Goal: Find specific page/section: Find specific page/section

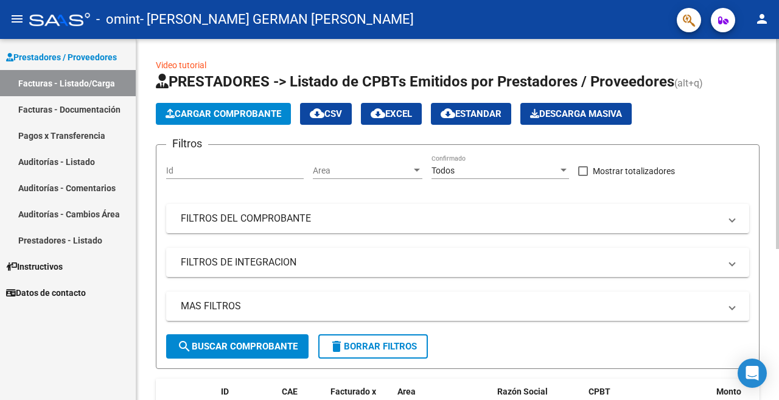
click at [776, 223] on div at bounding box center [777, 144] width 3 height 210
click at [779, 244] on div at bounding box center [777, 144] width 3 height 210
click at [779, 249] on div at bounding box center [777, 144] width 3 height 210
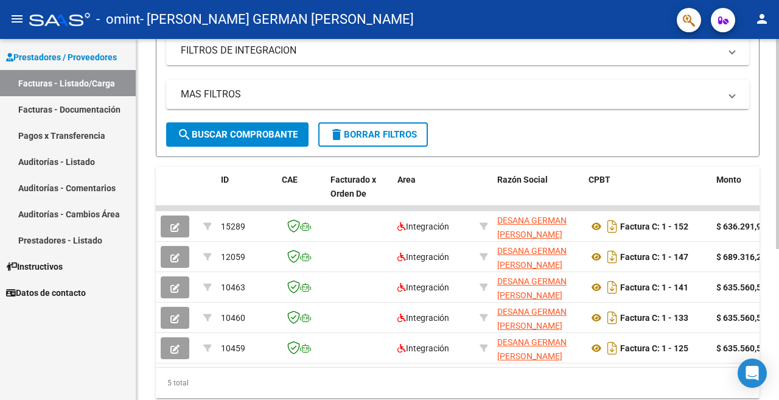
scroll to position [214, 0]
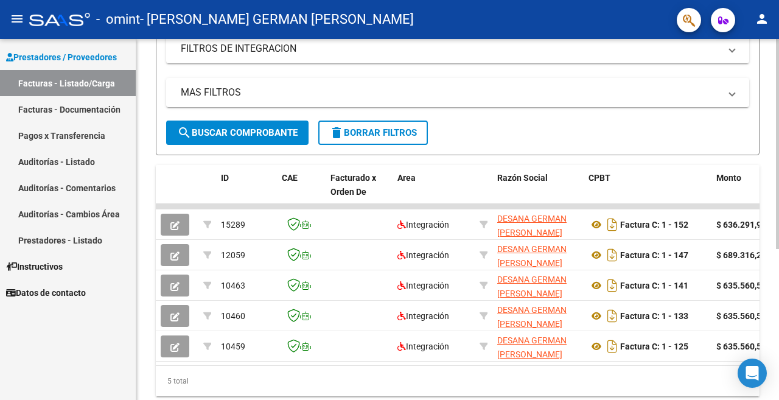
click at [779, 249] on div at bounding box center [777, 144] width 3 height 210
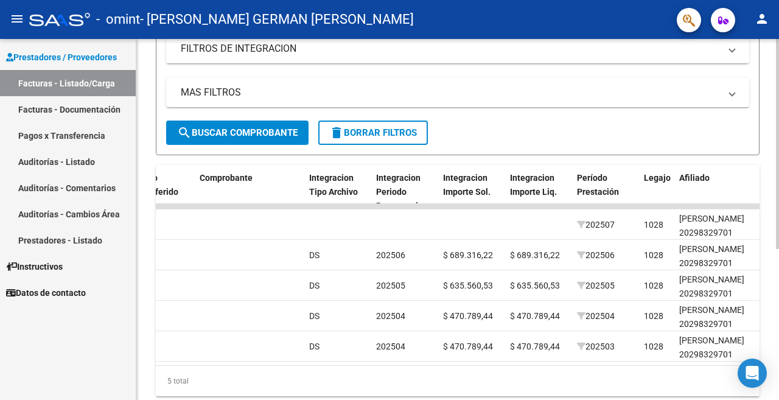
scroll to position [92, 0]
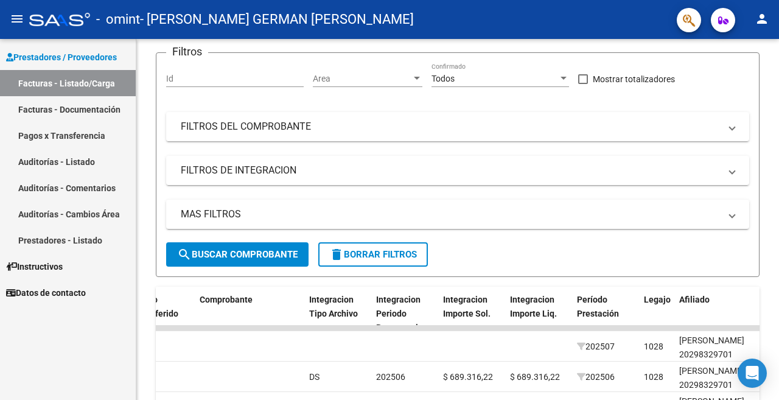
click at [722, 24] on icon "button" at bounding box center [723, 20] width 10 height 9
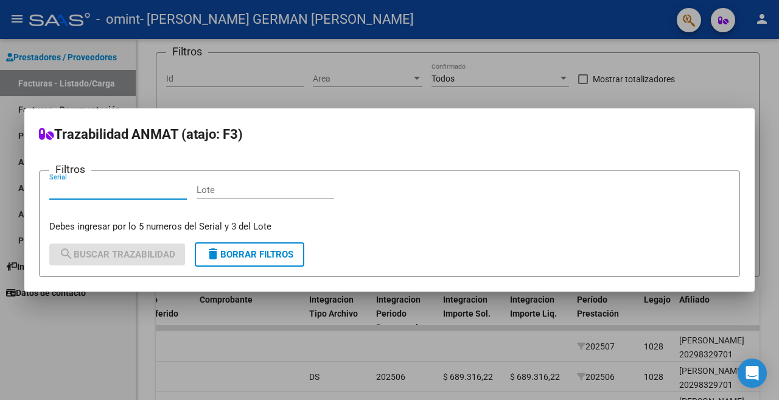
click at [285, 264] on button "delete Borrar Filtros" at bounding box center [250, 254] width 110 height 24
click at [694, 19] on div at bounding box center [389, 200] width 779 height 400
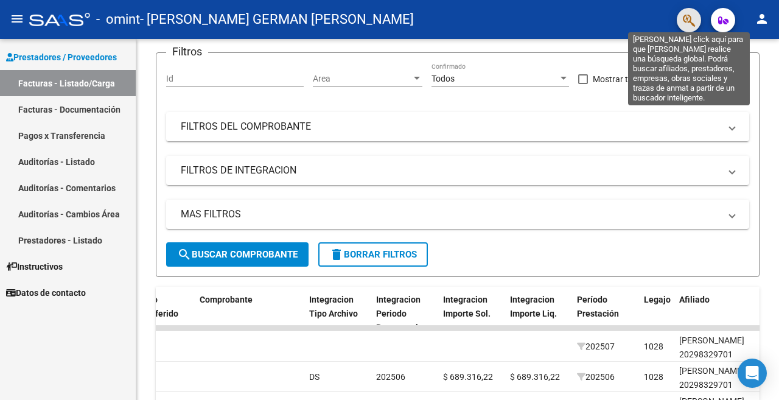
click at [690, 15] on icon "button" at bounding box center [689, 20] width 12 height 14
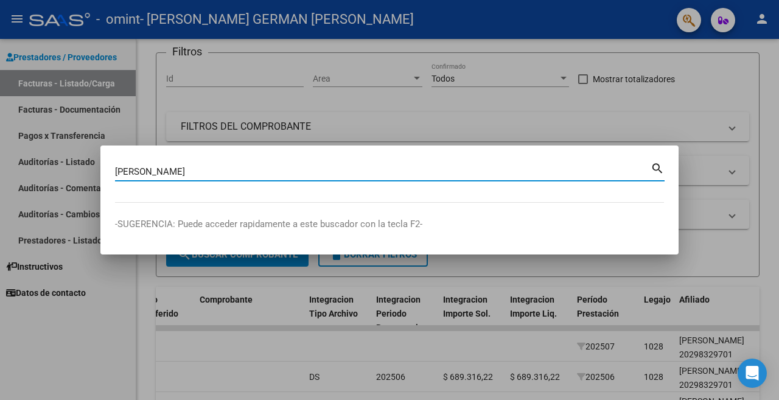
type input "[PERSON_NAME]"
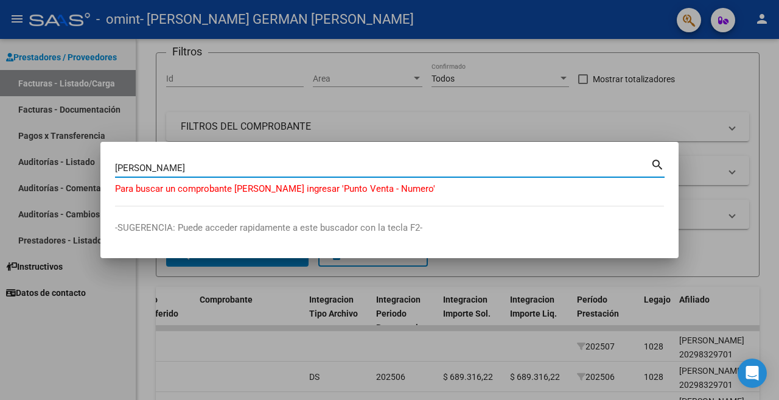
click at [552, 119] on div at bounding box center [389, 200] width 779 height 400
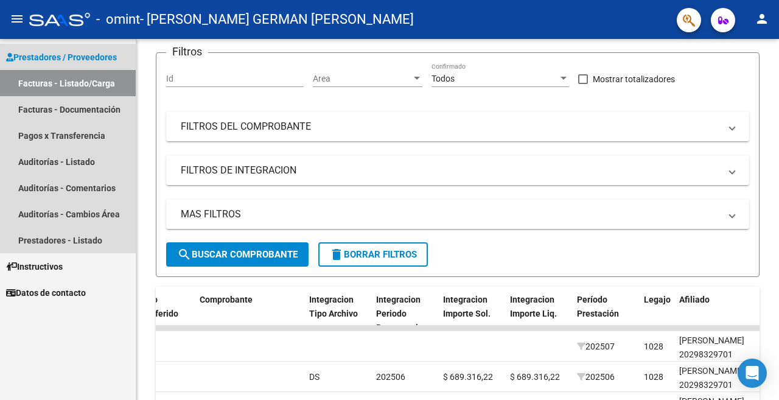
click at [80, 89] on link "Facturas - Listado/Carga" at bounding box center [68, 83] width 136 height 26
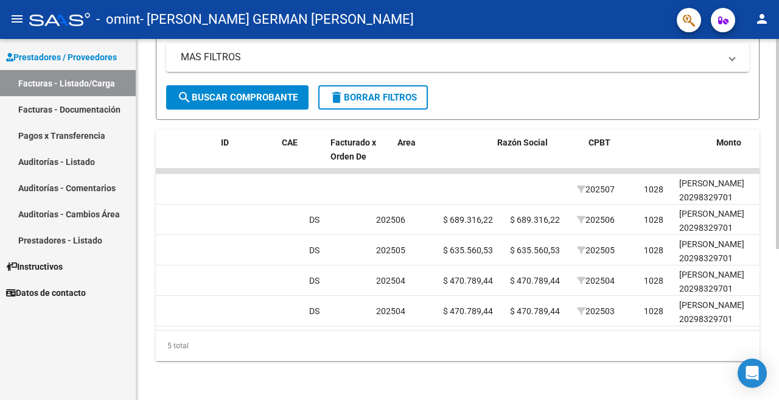
scroll to position [0, 0]
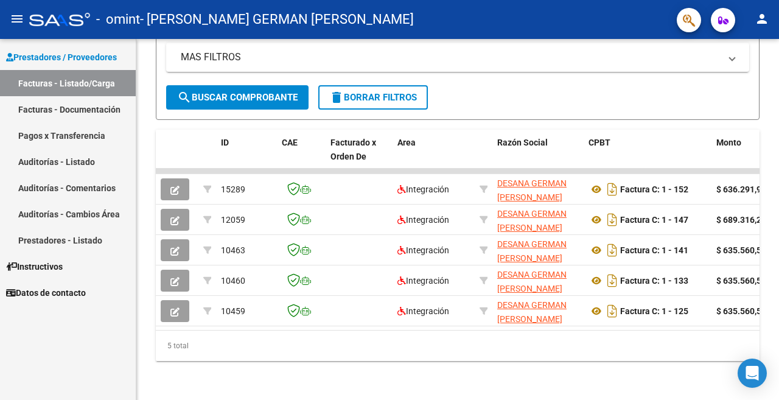
click at [80, 111] on link "Facturas - Documentación" at bounding box center [68, 109] width 136 height 26
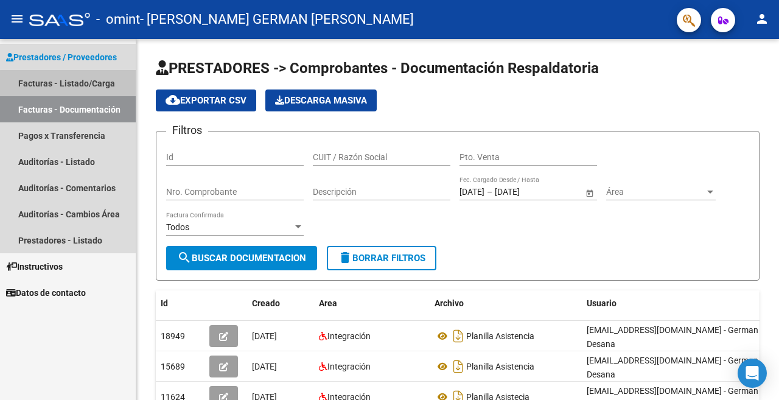
click at [83, 88] on link "Facturas - Listado/Carga" at bounding box center [68, 83] width 136 height 26
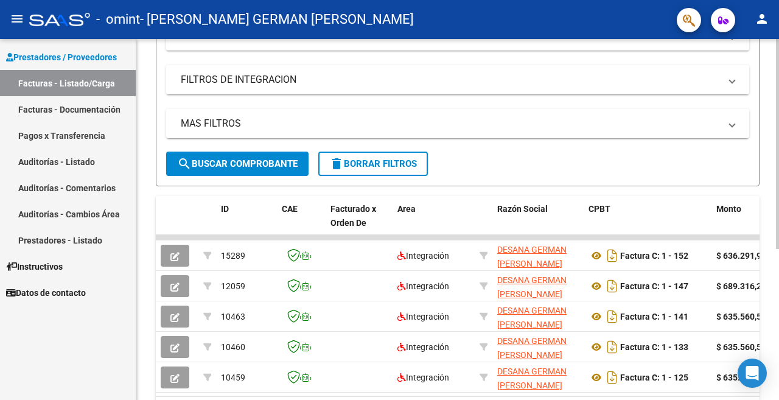
scroll to position [259, 0]
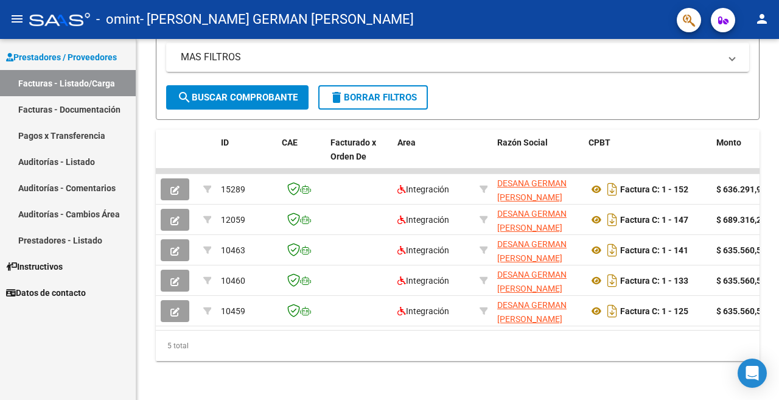
click at [63, 243] on link "Prestadores - Listado" at bounding box center [68, 240] width 136 height 26
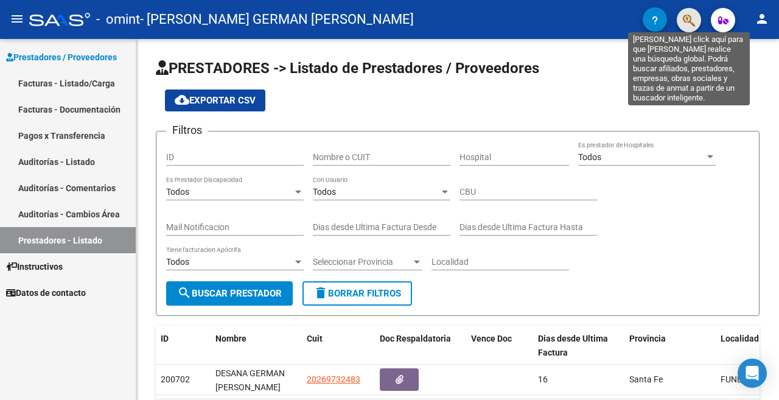
click at [685, 21] on icon "button" at bounding box center [689, 20] width 12 height 14
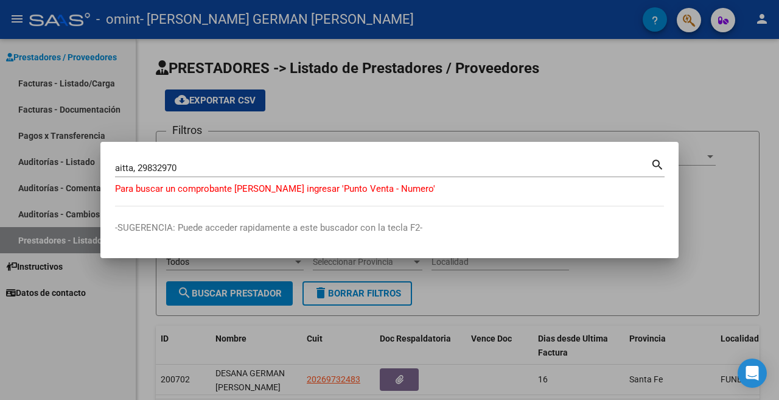
click at [654, 166] on mat-icon "search" at bounding box center [658, 163] width 14 height 15
drag, startPoint x: 136, startPoint y: 165, endPoint x: 632, endPoint y: 99, distance: 501.0
click at [143, 163] on input "aitta, 29832970" at bounding box center [383, 168] width 536 height 11
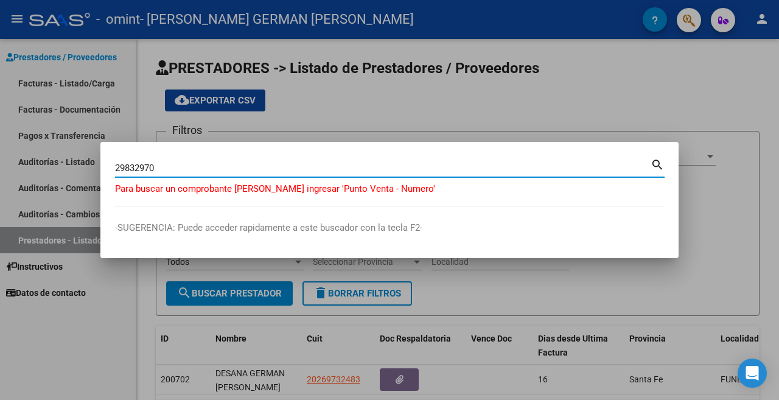
type input "29832970"
click at [580, 93] on div at bounding box center [389, 200] width 779 height 400
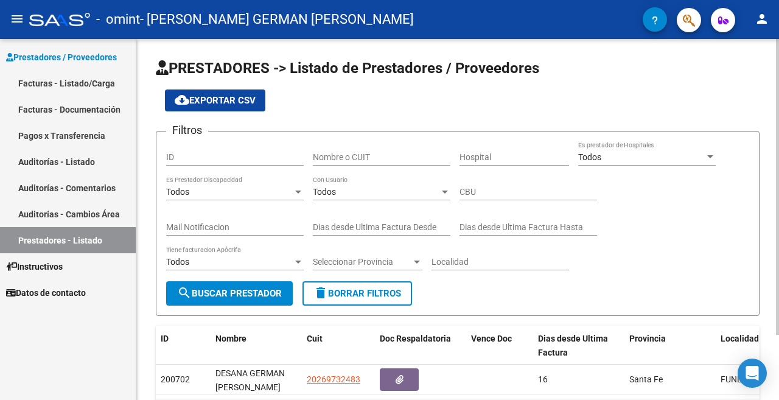
click at [677, 8] on button "button" at bounding box center [689, 20] width 24 height 24
